Goal: Check status: Check status

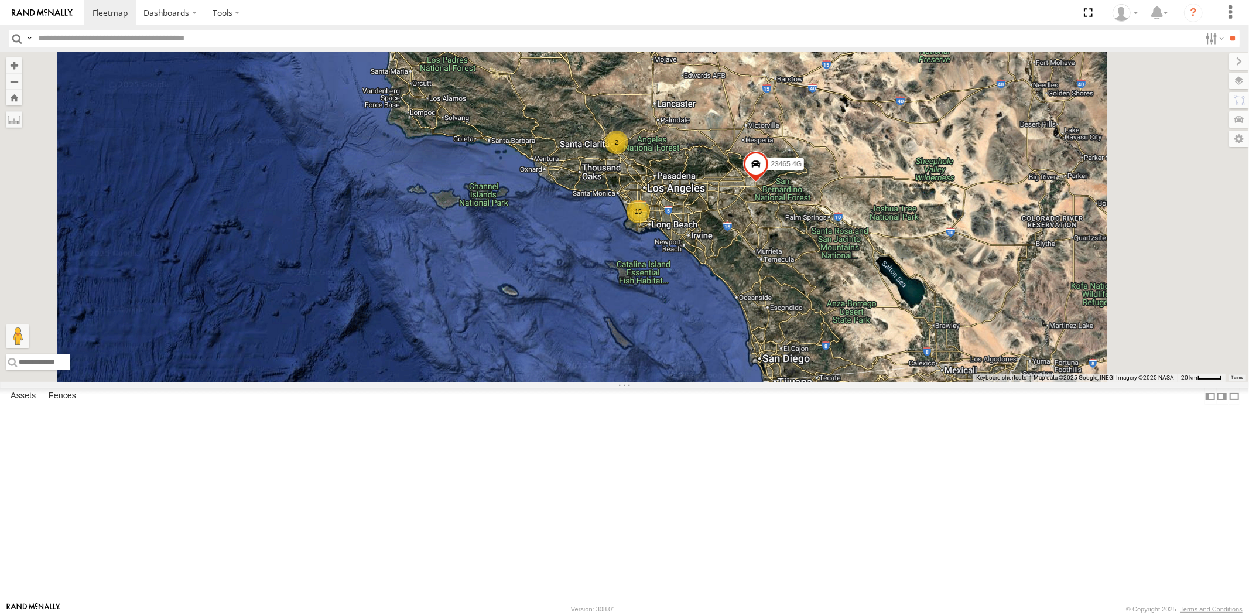
drag, startPoint x: 901, startPoint y: 314, endPoint x: 740, endPoint y: 318, distance: 160.5
click at [744, 318] on div "23465 4G 15 2" at bounding box center [624, 217] width 1249 height 330
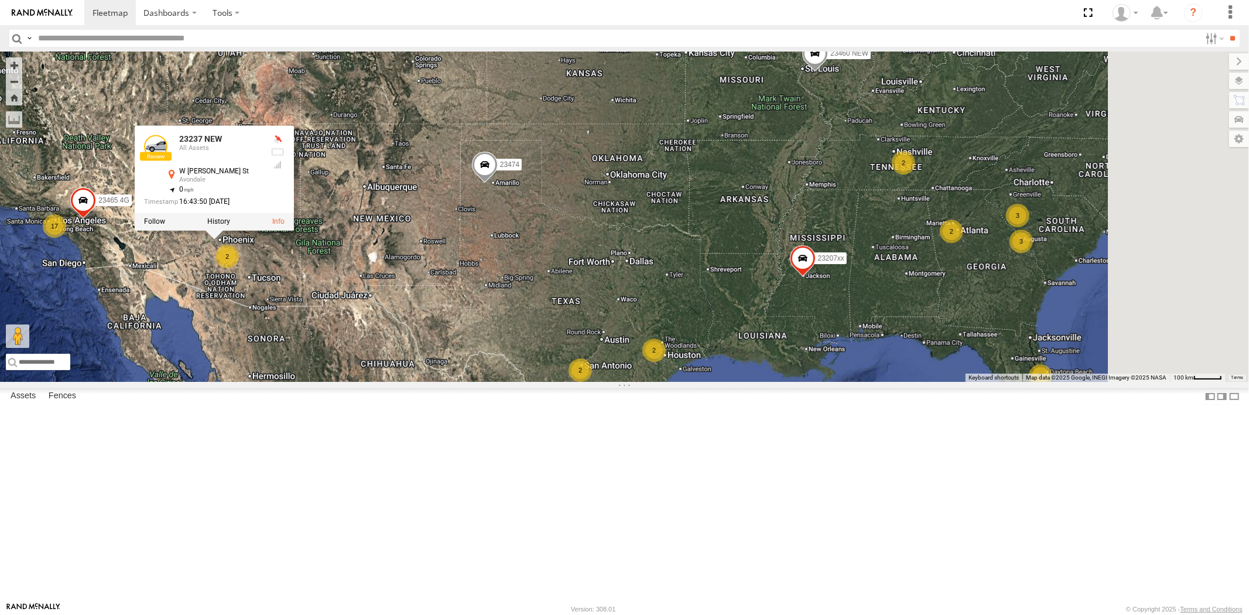
drag, startPoint x: 593, startPoint y: 333, endPoint x: 661, endPoint y: 337, distance: 68.1
click at [651, 338] on div "23465 4G 17 23237 NEW 2 2 2 2 23474 2 23237 NEW All Assets [STREET_ADDRESS][PER…" at bounding box center [624, 217] width 1249 height 330
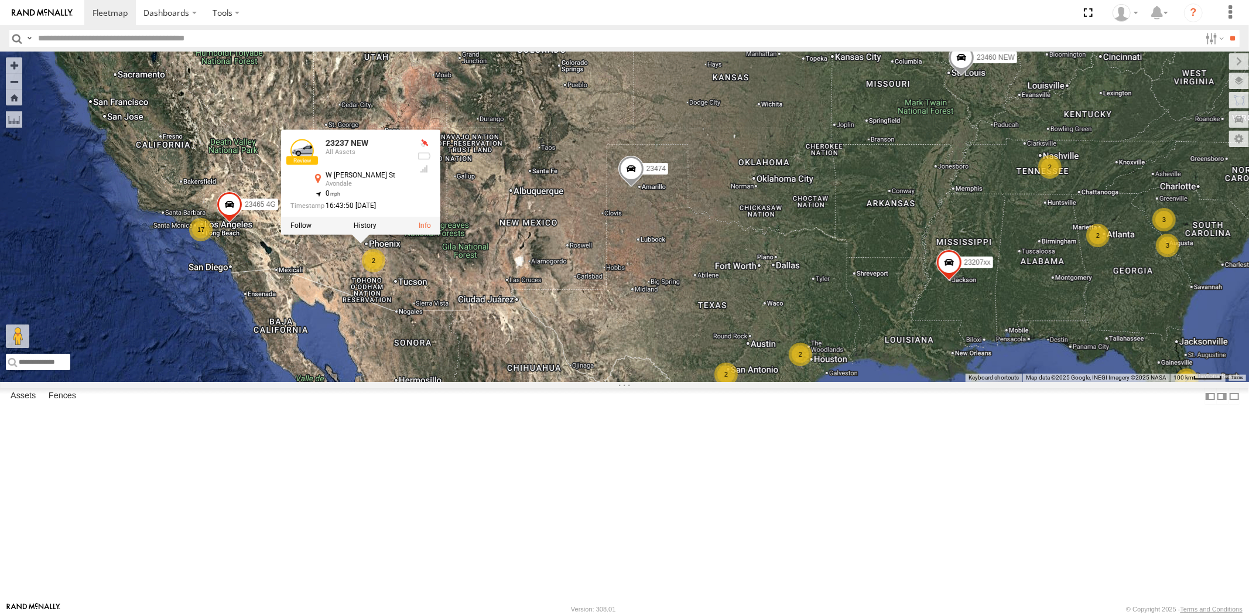
click at [642, 317] on div "23465 4G 17 23237 NEW 2 2 2 2 23474 2 23237 NEW All Assets [STREET_ADDRESS][PER…" at bounding box center [624, 217] width 1249 height 330
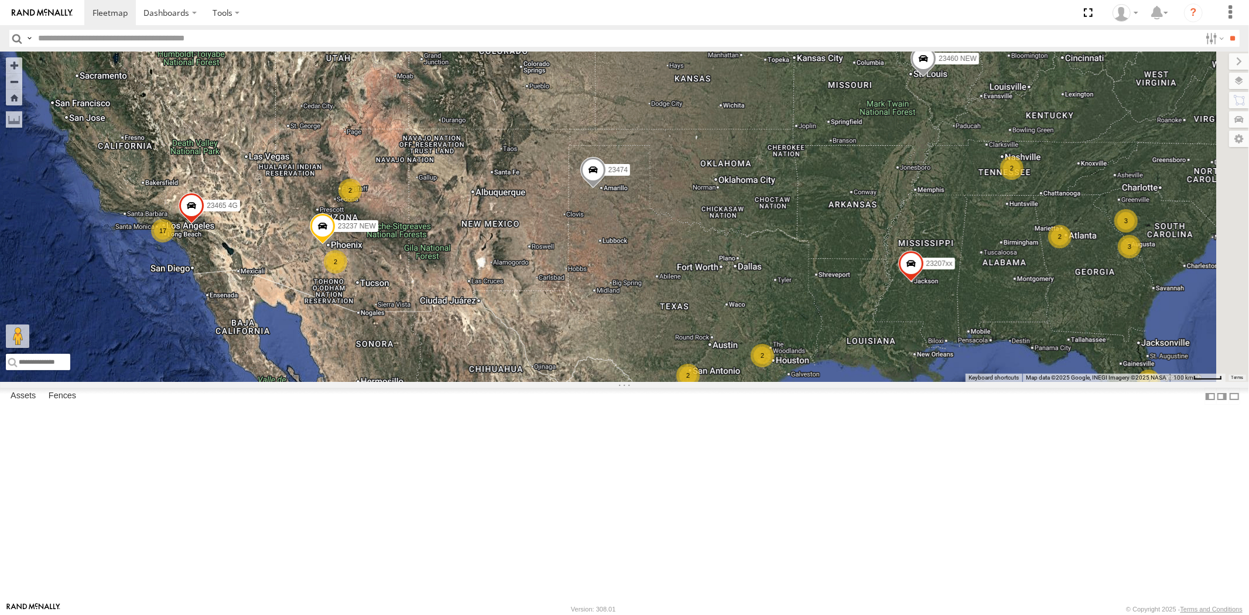
drag, startPoint x: 703, startPoint y: 323, endPoint x: 679, endPoint y: 325, distance: 23.5
click at [679, 325] on div "23465 4G 17 23237 NEW 2 2 2 2 23474 2 4 3 2 2 23207xx 2 2 3 2 23460 NEW" at bounding box center [624, 217] width 1249 height 330
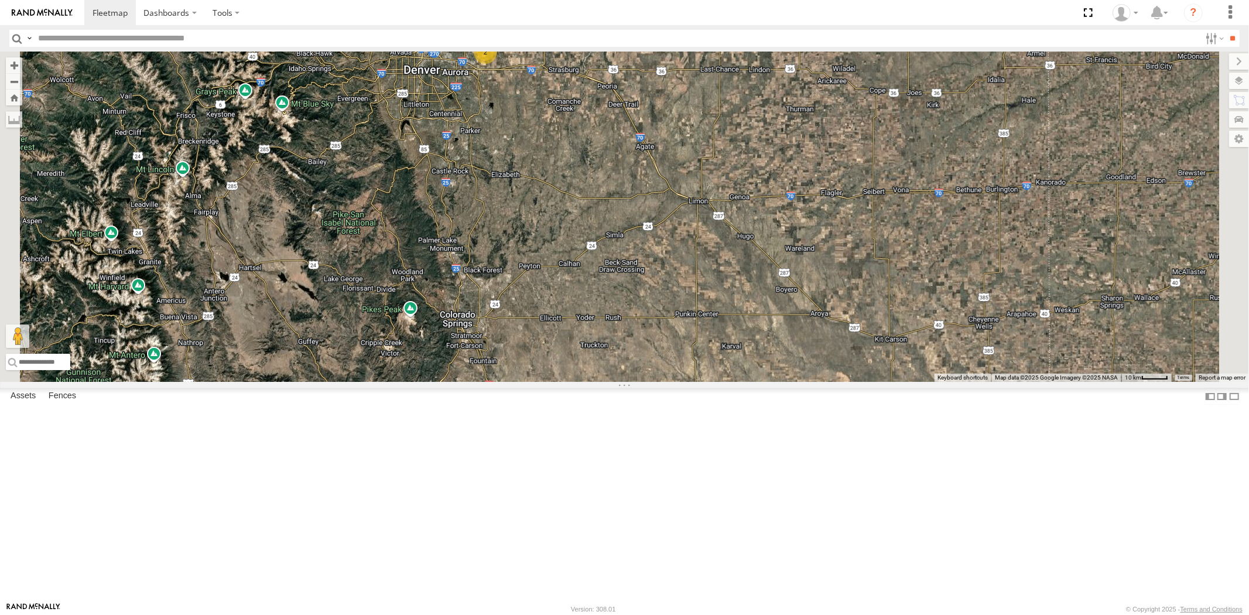
drag, startPoint x: 645, startPoint y: 237, endPoint x: 644, endPoint y: 271, distance: 34.6
click at [644, 271] on div "23474 23207xx 23460 23460 NEW 23207 NEW 2" at bounding box center [624, 217] width 1249 height 330
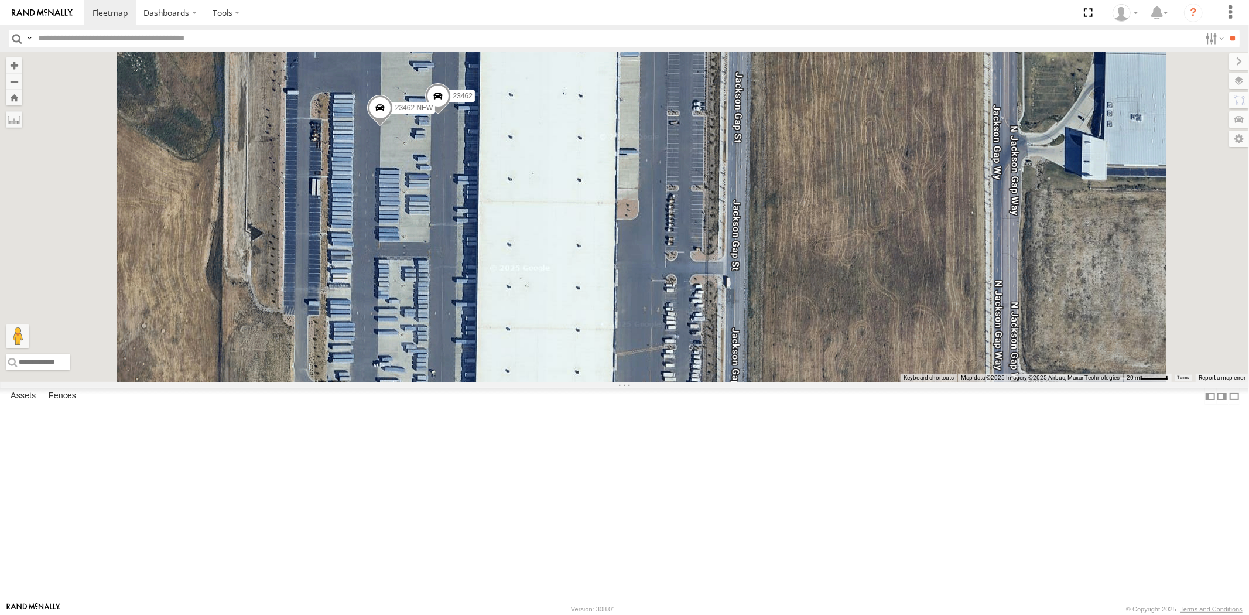
drag, startPoint x: 623, startPoint y: 179, endPoint x: 642, endPoint y: 247, distance: 70.5
click at [642, 247] on div "23474 23207xx 23460 23460 NEW 23207 NEW 23462 23462 NEW" at bounding box center [624, 217] width 1249 height 330
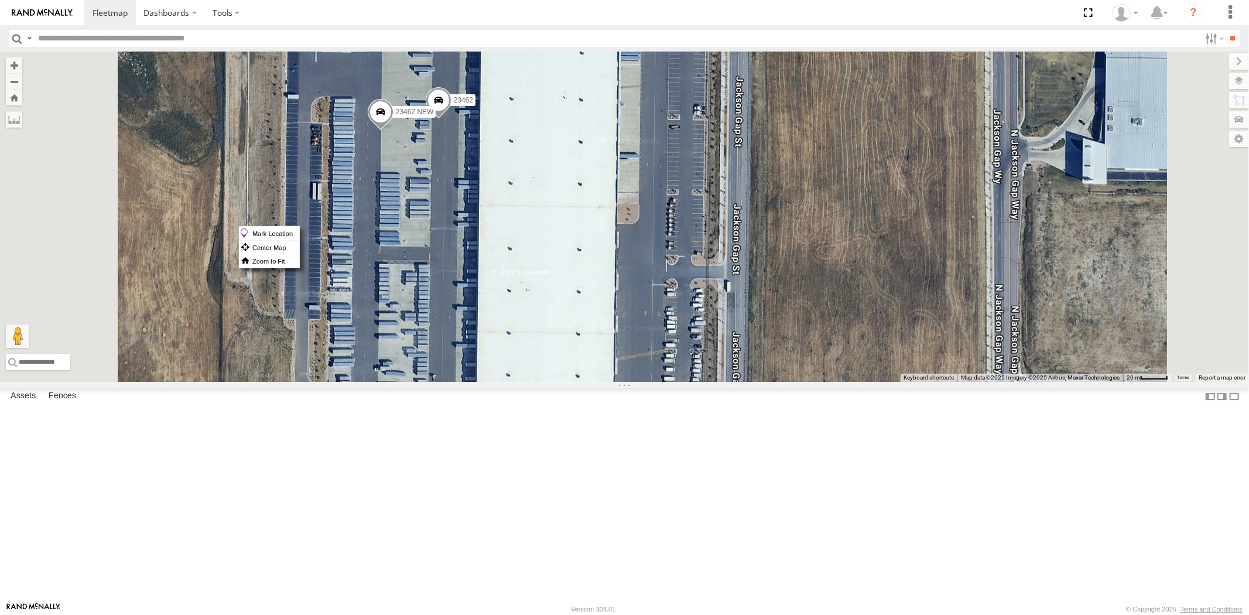
drag, startPoint x: 532, startPoint y: 226, endPoint x: 520, endPoint y: 257, distance: 32.6
click at [520, 257] on div "23474 23207xx 23460 23460 NEW 23207 NEW 23462 23462 NEW" at bounding box center [624, 217] width 1249 height 330
drag, startPoint x: 569, startPoint y: 227, endPoint x: 560, endPoint y: 233, distance: 11.1
click at [560, 233] on div "23474 23207xx 23460 23460 NEW 23207 NEW 23462 23462 NEW" at bounding box center [624, 217] width 1249 height 330
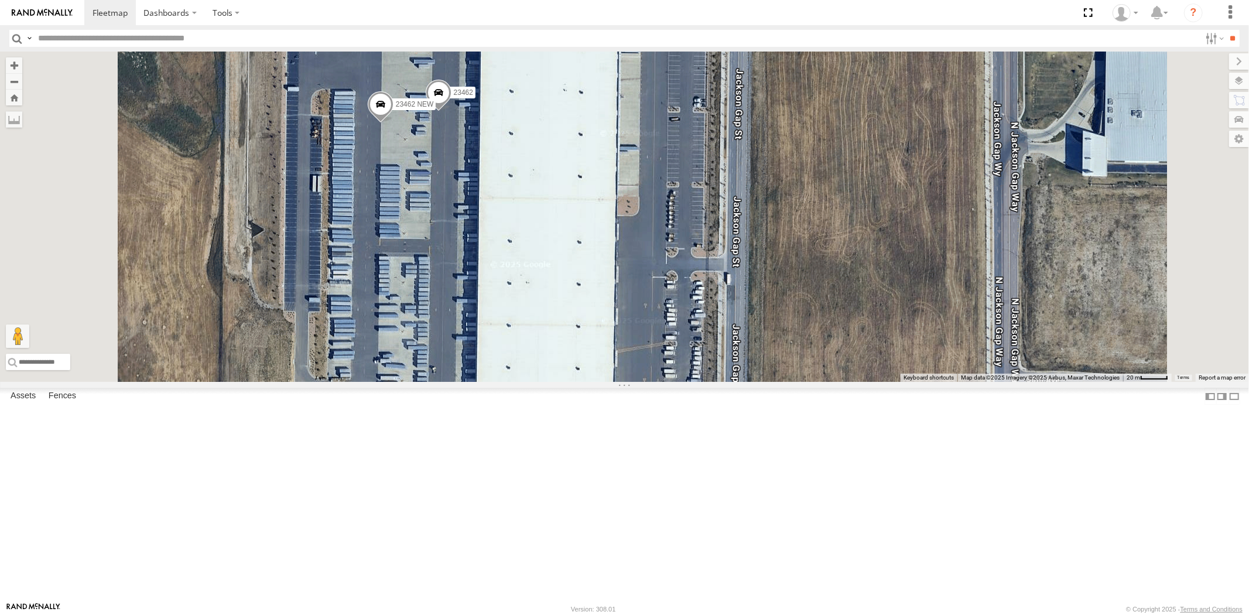
drag, startPoint x: 564, startPoint y: 234, endPoint x: 565, endPoint y: 206, distance: 28.1
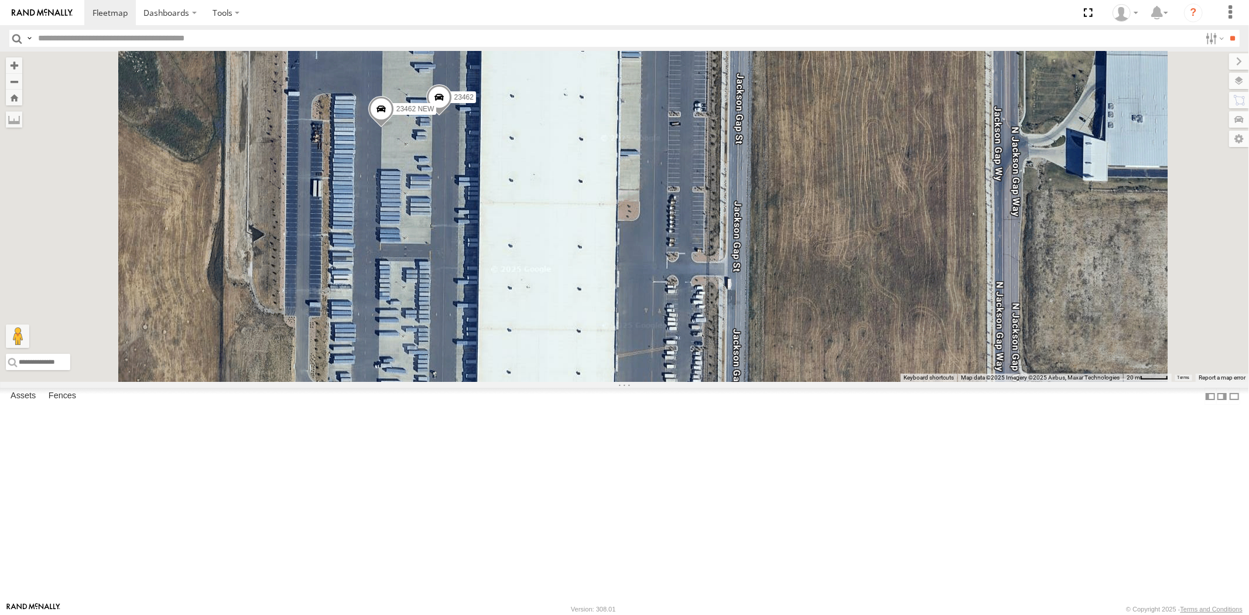
drag, startPoint x: 559, startPoint y: 191, endPoint x: 559, endPoint y: 264, distance: 72.6
click at [559, 264] on div "23474 23207xx 23460 23460 NEW 23207 NEW 23462 23462 NEW" at bounding box center [624, 217] width 1249 height 330
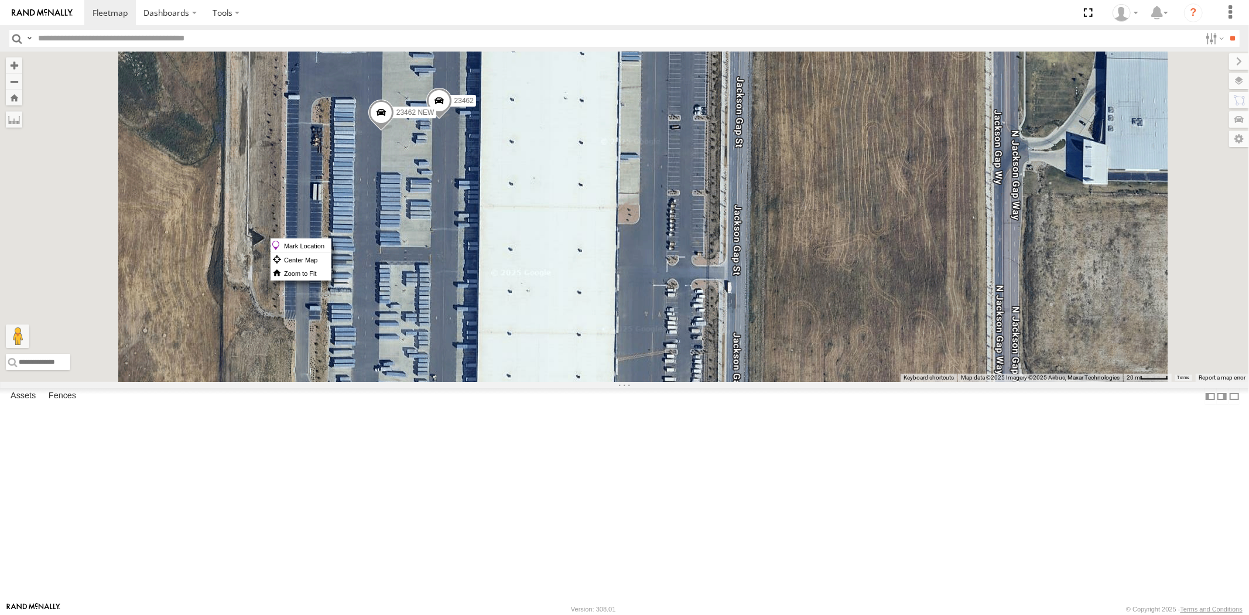
drag, startPoint x: 563, startPoint y: 238, endPoint x: 592, endPoint y: 227, distance: 31.0
click at [452, 119] on span at bounding box center [439, 104] width 26 height 32
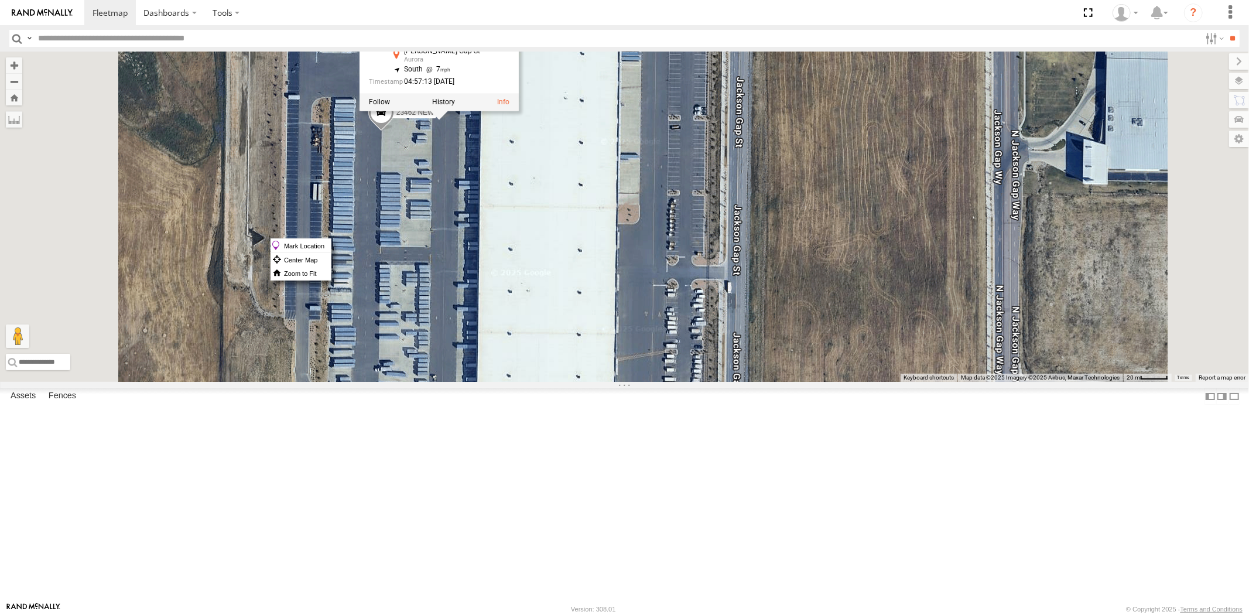
click at [331, 238] on div "Mark Location Center Map Zoom to Fit" at bounding box center [301, 259] width 61 height 42
click at [548, 259] on div "23474 23207xx 23460 23460 NEW 23207 NEW 23462 23462 NEW 23462 All Assets [PERSO…" at bounding box center [624, 217] width 1249 height 330
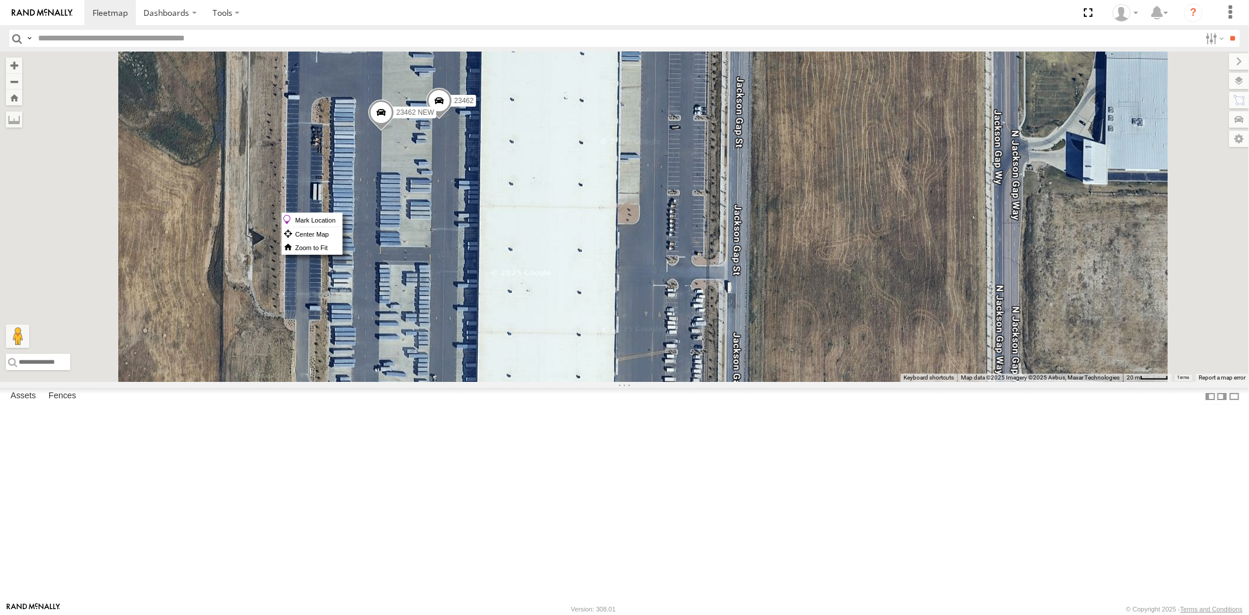
drag, startPoint x: 575, startPoint y: 213, endPoint x: 558, endPoint y: 204, distance: 18.6
drag, startPoint x: 558, startPoint y: 204, endPoint x: 566, endPoint y: 185, distance: 20.5
drag, startPoint x: 566, startPoint y: 185, endPoint x: 559, endPoint y: 80, distance: 105.7
drag, startPoint x: 559, startPoint y: 80, endPoint x: 544, endPoint y: 138, distance: 60.5
click at [544, 138] on div "23474 23207xx 23460 23460 NEW 23207 NEW 23462 23462 NEW" at bounding box center [624, 217] width 1249 height 330
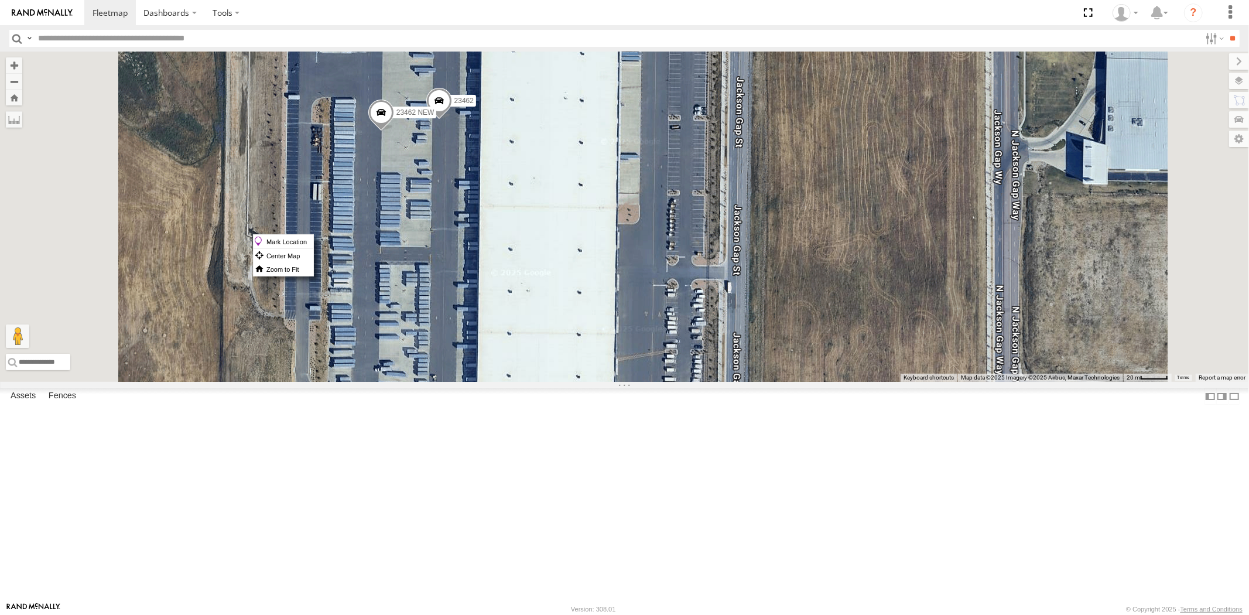
drag, startPoint x: 546, startPoint y: 234, endPoint x: 530, endPoint y: 243, distance: 18.1
click at [530, 243] on div "23474 23207xx 23460 23460 NEW 23207 NEW 23462 23462 NEW" at bounding box center [624, 217] width 1249 height 330
drag, startPoint x: 530, startPoint y: 228, endPoint x: 517, endPoint y: 255, distance: 29.6
click at [517, 256] on div "23474 23207xx 23460 23460 NEW 23207 NEW 23462 23462 NEW" at bounding box center [624, 217] width 1249 height 330
drag, startPoint x: 514, startPoint y: 241, endPoint x: 600, endPoint y: 227, distance: 87.2
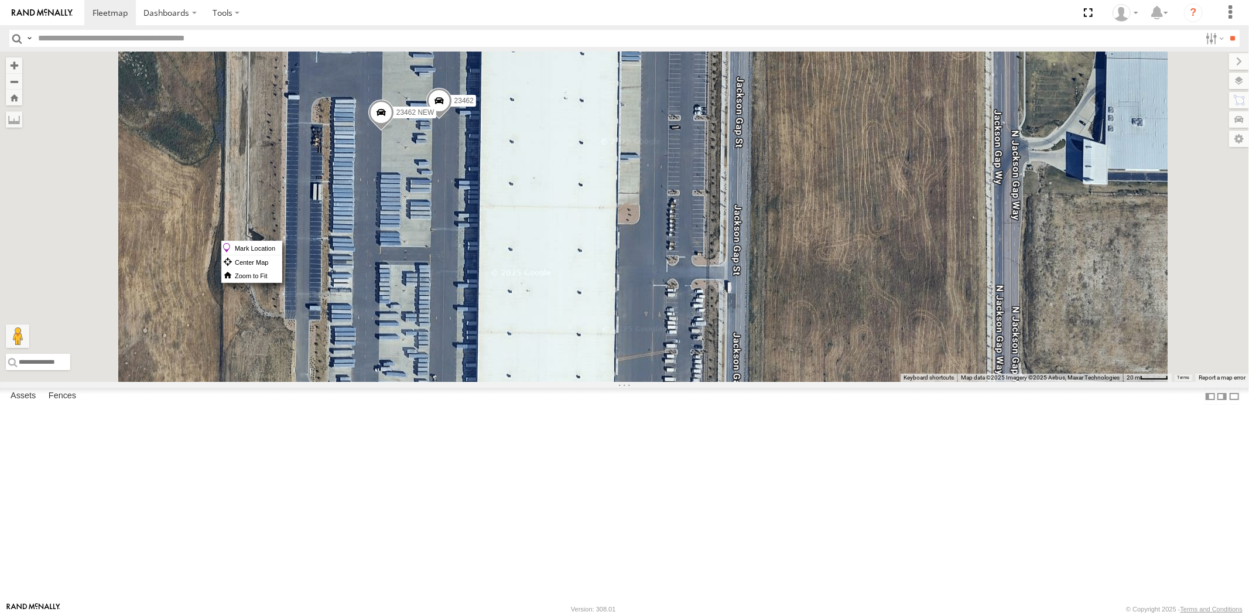
click at [600, 227] on div "23474 23207xx 23460 23460 NEW 23207 NEW 23462 23462 NEW" at bounding box center [624, 217] width 1249 height 330
drag, startPoint x: 589, startPoint y: 214, endPoint x: 570, endPoint y: 242, distance: 33.5
click at [572, 243] on div "23474 23207xx 23460 23460 NEW 23207 NEW 23462 23462 NEW" at bounding box center [624, 217] width 1249 height 330
drag, startPoint x: 565, startPoint y: 237, endPoint x: 558, endPoint y: 246, distance: 11.7
click at [558, 246] on div "23474 23207xx 23460 23460 NEW 23207 NEW 23462 23462 NEW" at bounding box center [624, 217] width 1249 height 330
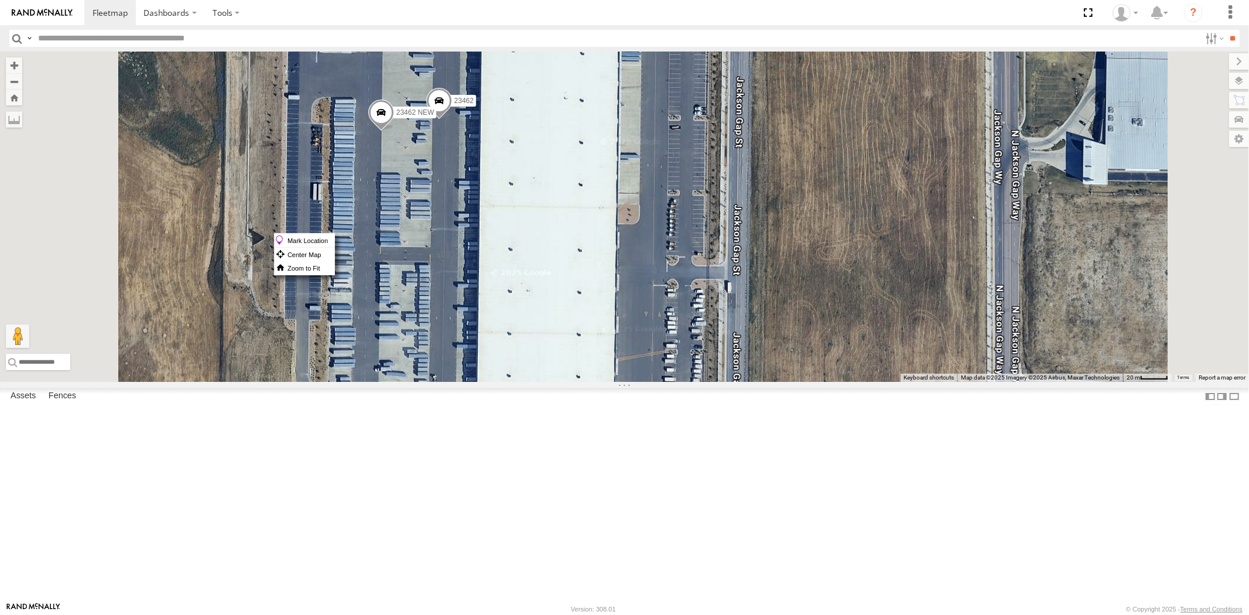
drag, startPoint x: 567, startPoint y: 233, endPoint x: 551, endPoint y: 243, distance: 18.7
click at [551, 243] on div "23474 23207xx 23460 23460 NEW 23207 NEW 23462 23462 NEW" at bounding box center [624, 217] width 1249 height 330
click at [293, 233] on label "Mark Location" at bounding box center [263, 236] width 60 height 13
click at [392, 119] on span at bounding box center [379, 104] width 26 height 32
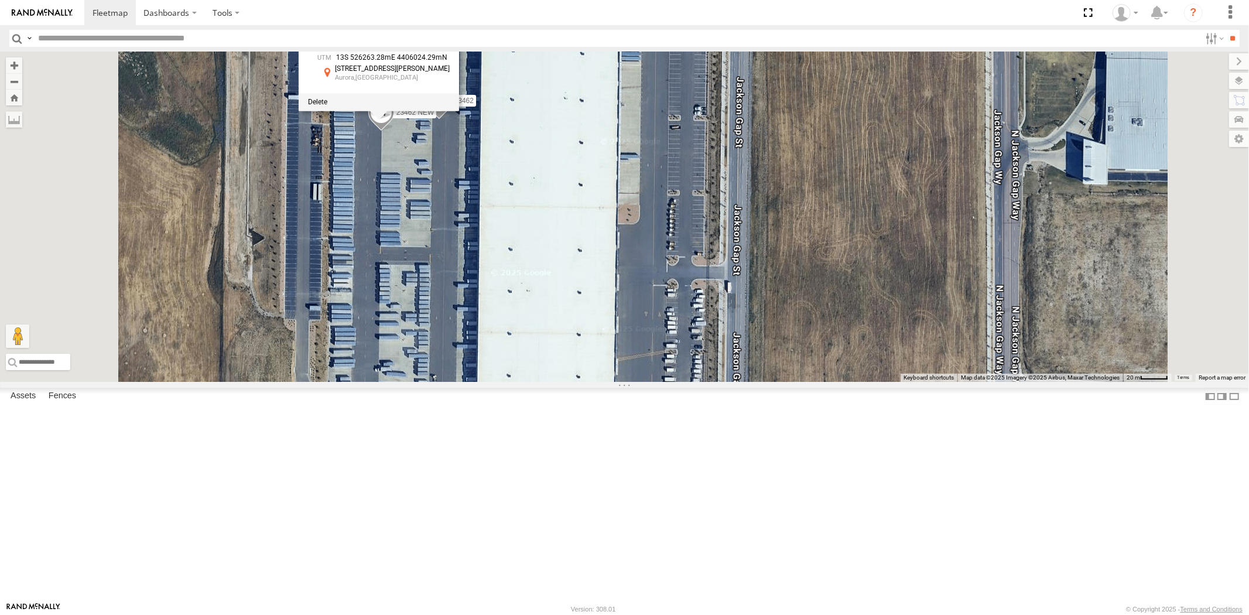
click at [394, 131] on span at bounding box center [381, 116] width 26 height 32
drag, startPoint x: 493, startPoint y: 141, endPoint x: 513, endPoint y: 143, distance: 20.6
click at [428, 35] on div "23462 NEW" at bounding box center [387, 30] width 82 height 9
copy div "23462"
